Goal: Communication & Community: Answer question/provide support

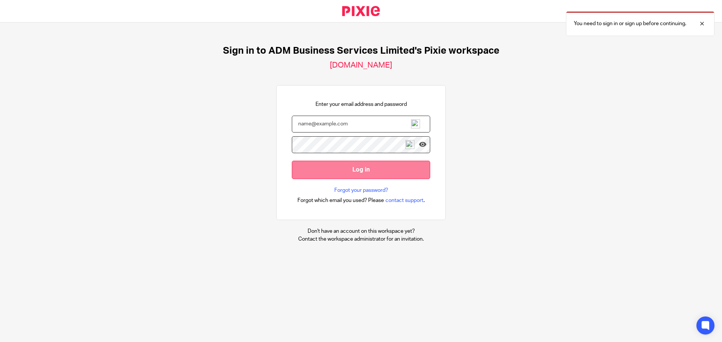
type input "[PERSON_NAME][EMAIL_ADDRESS][DOMAIN_NAME]"
click at [354, 171] on input "Log in" at bounding box center [361, 170] width 138 height 18
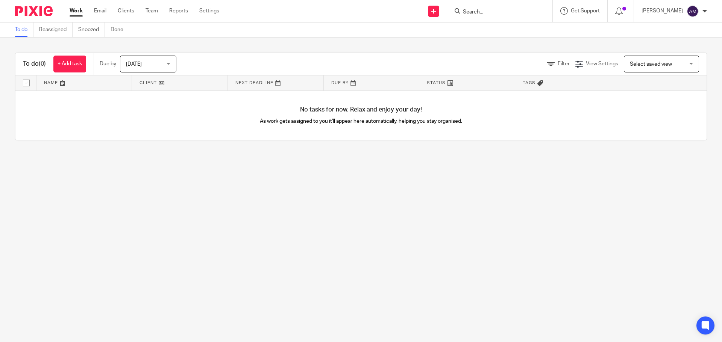
click at [510, 10] on input "Search" at bounding box center [496, 12] width 68 height 7
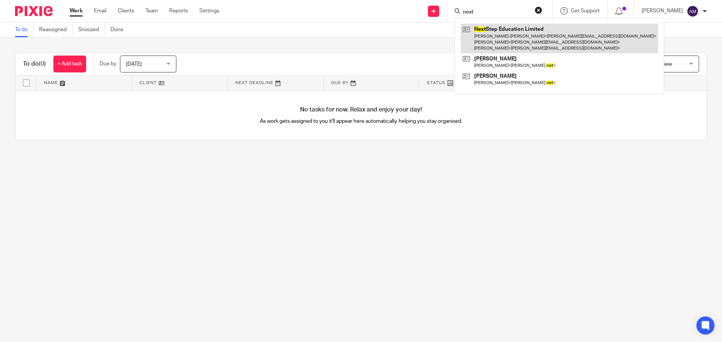
type input "next"
click at [524, 31] on link at bounding box center [558, 39] width 197 height 30
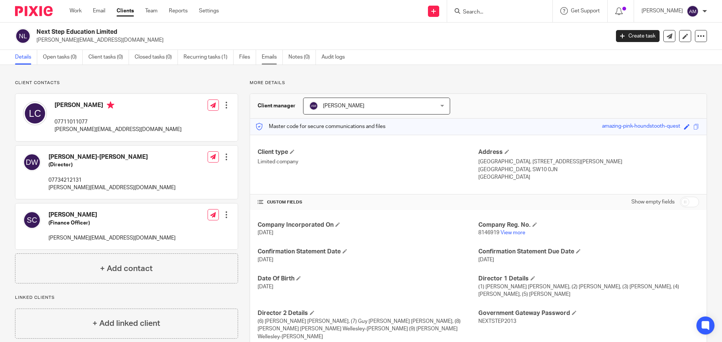
click at [269, 58] on link "Emails" at bounding box center [272, 57] width 21 height 15
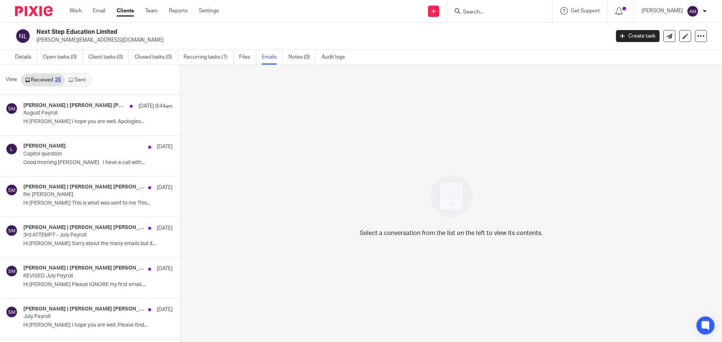
click at [79, 80] on link "Sent" at bounding box center [78, 80] width 26 height 12
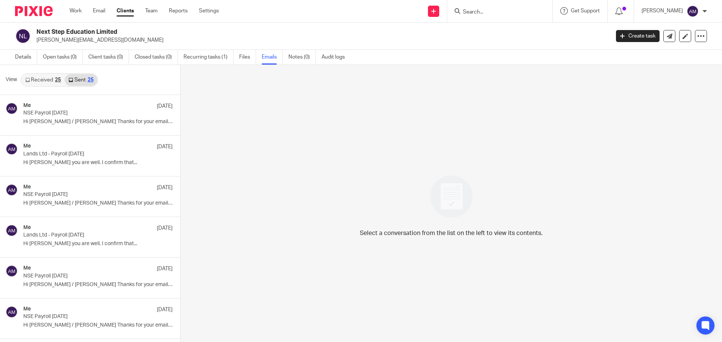
scroll to position [1, 0]
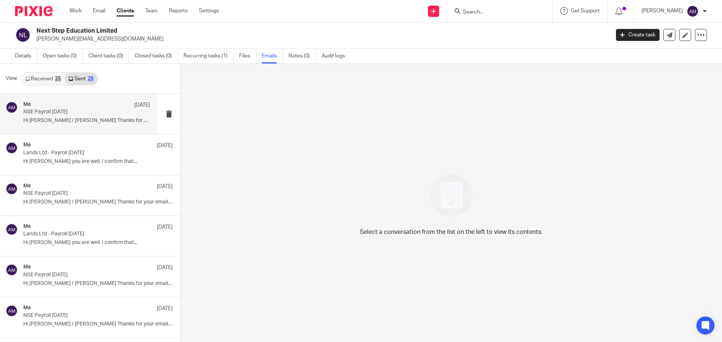
click at [38, 110] on p "NSE Payroll July 2025" at bounding box center [73, 112] width 101 height 6
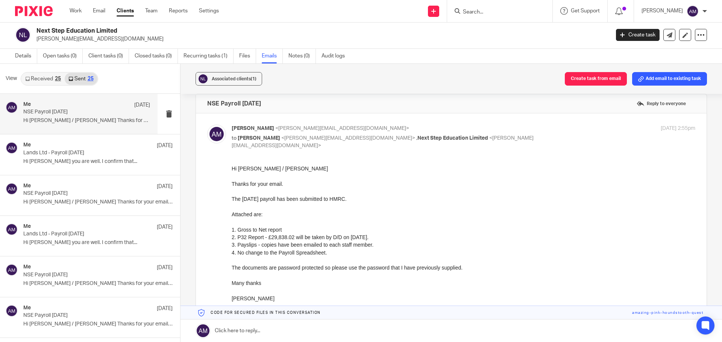
scroll to position [38, 0]
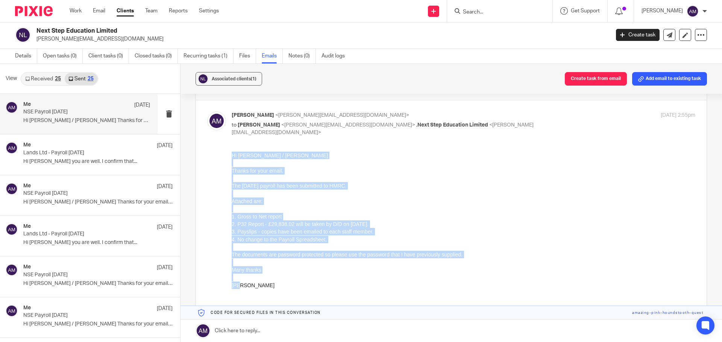
drag, startPoint x: 232, startPoint y: 156, endPoint x: 261, endPoint y: 287, distance: 134.3
click at [261, 287] on div "Hi Sandra / Lee Thanks for your email. The July 2025 payroll has been submitted…" at bounding box center [463, 227] width 463 height 153
copy div "Hi [PERSON_NAME] / [PERSON_NAME] Thanks for your email. The [DATE] payroll has …"
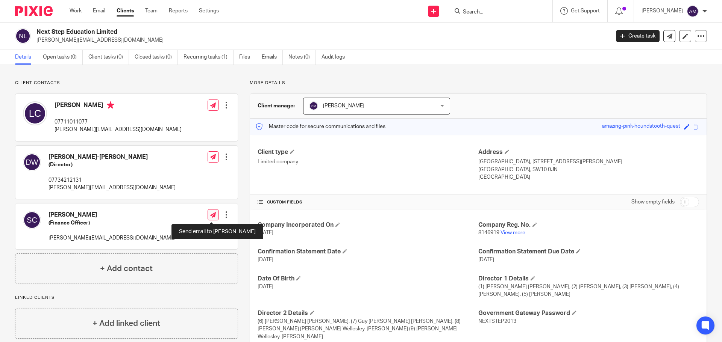
click at [212, 214] on icon at bounding box center [213, 215] width 6 height 6
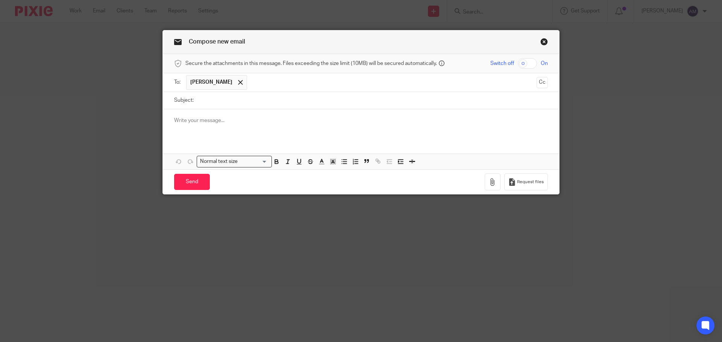
click at [174, 121] on p at bounding box center [361, 121] width 374 height 8
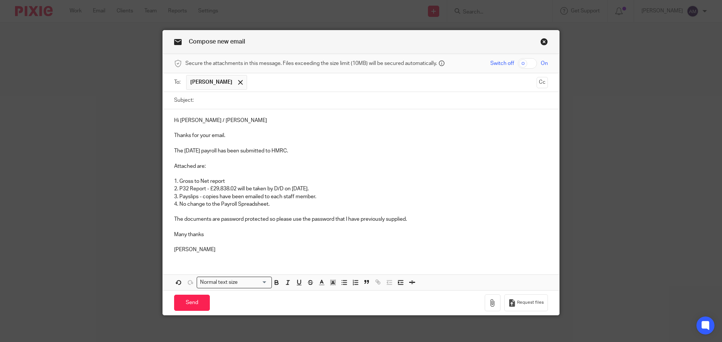
click at [256, 83] on input "text" at bounding box center [392, 82] width 282 height 15
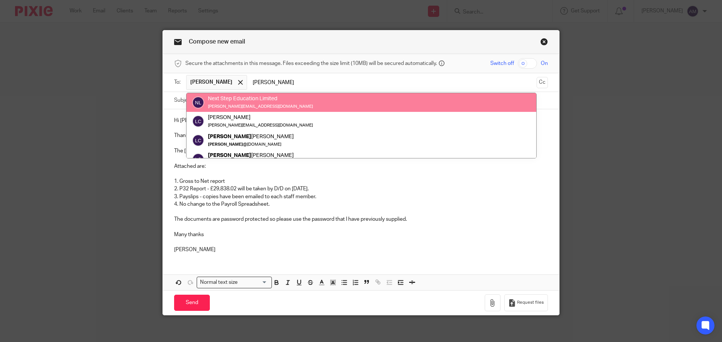
type input "lee"
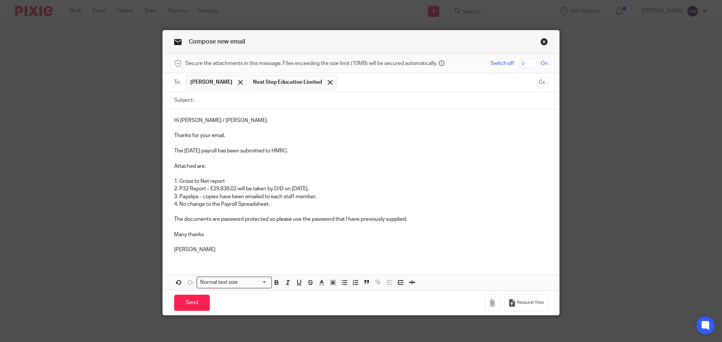
click at [521, 64] on input "checkbox" at bounding box center [527, 63] width 19 height 11
checkbox input "true"
click at [221, 100] on input "Subject:" at bounding box center [372, 100] width 350 height 17
type input "P"
type input "NSE Payroll August 2025"
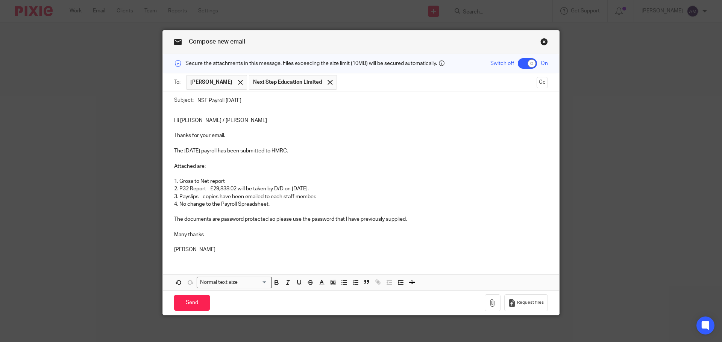
click at [192, 152] on p "The July 2025 payroll has been submitted to HMRC." at bounding box center [361, 151] width 374 height 8
click at [235, 190] on p "2. P32 Report - £29,838.02 will be taken by D/D on 6th August 2025." at bounding box center [361, 189] width 374 height 8
click at [316, 189] on p "2. P32 Report - £28,151.70 will be taken by D/D on 6th August 2025." at bounding box center [361, 189] width 374 height 8
click at [489, 303] on icon "button" at bounding box center [493, 304] width 8 height 8
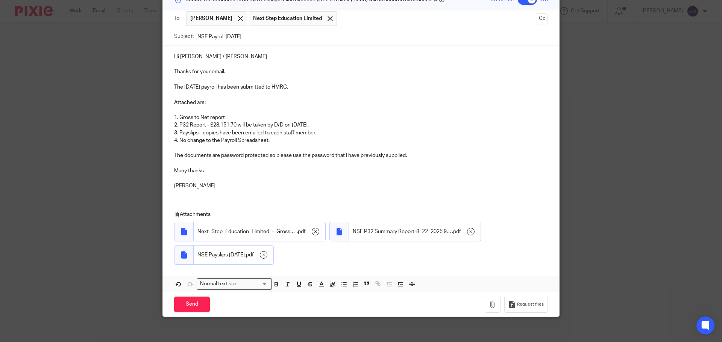
scroll to position [69, 0]
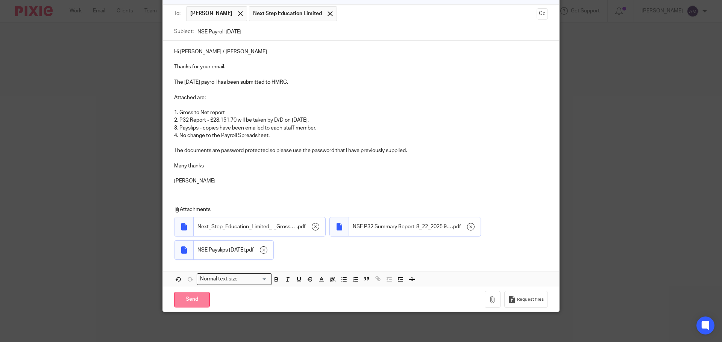
click at [190, 298] on input "Send" at bounding box center [192, 300] width 36 height 16
